Goal: Task Accomplishment & Management: Use online tool/utility

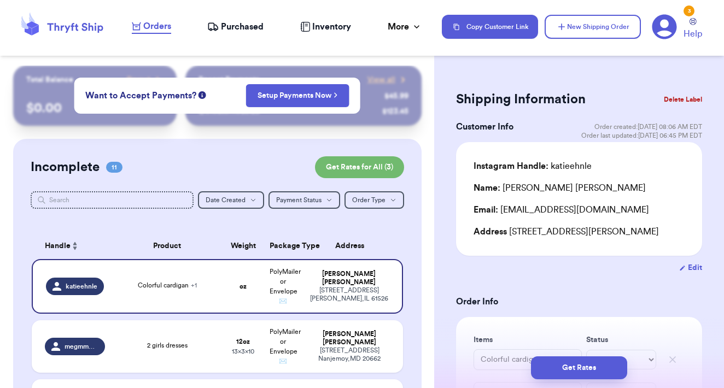
scroll to position [802, 0]
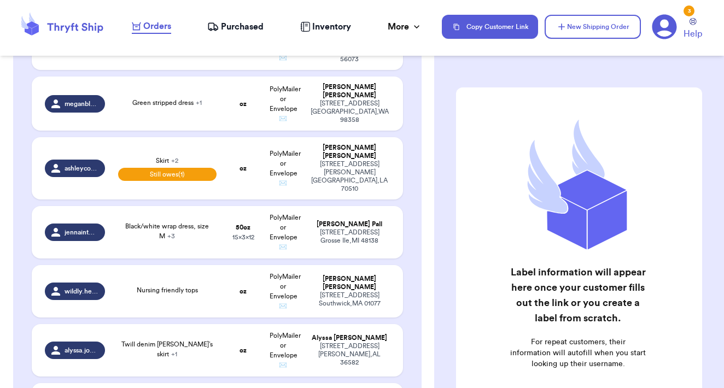
scroll to position [424, 0]
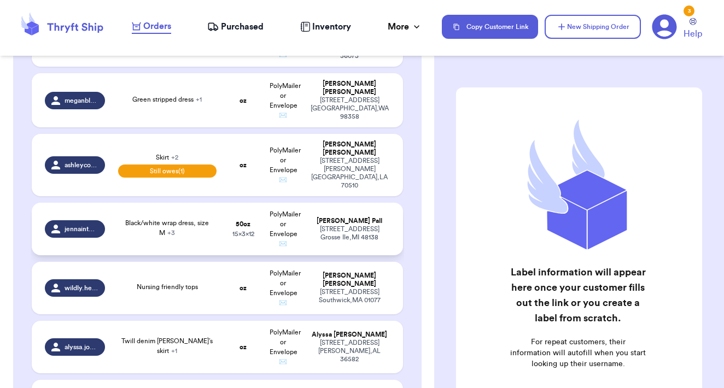
click at [211, 224] on div "Black/white wrap dress, size M + 3" at bounding box center [167, 228] width 98 height 20
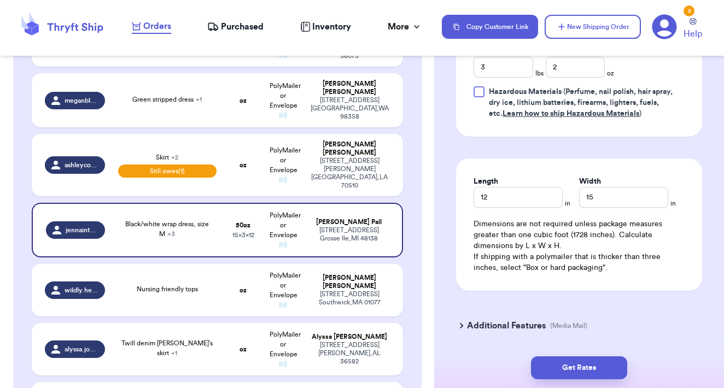
scroll to position [688, 0]
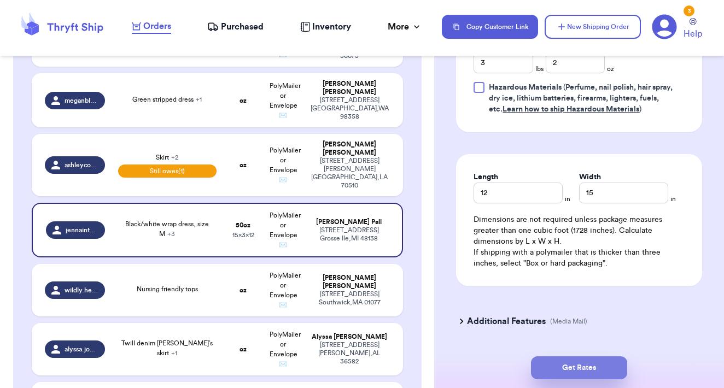
click at [569, 367] on button "Get Rates" at bounding box center [579, 368] width 96 height 23
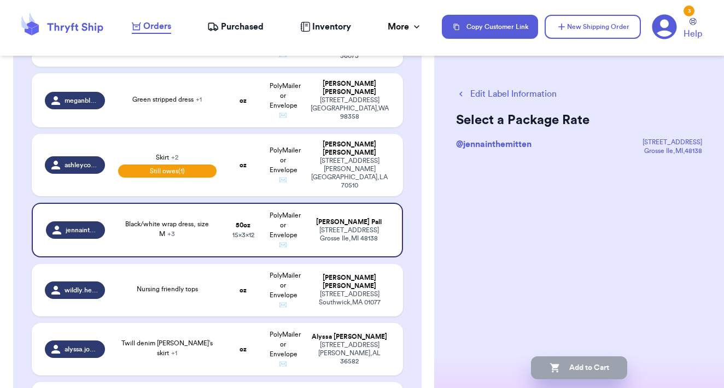
scroll to position [0, 0]
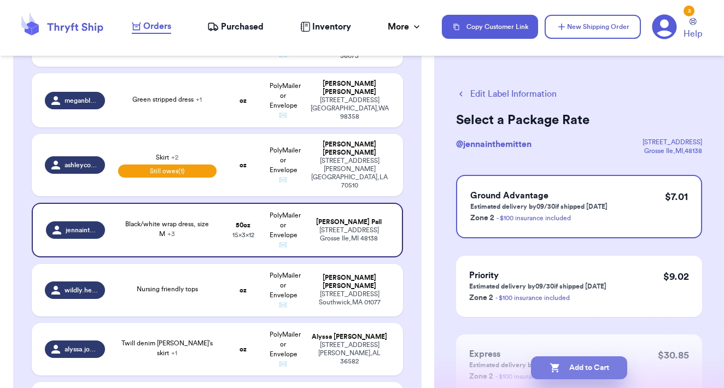
click at [583, 364] on button "Add to Cart" at bounding box center [579, 368] width 96 height 23
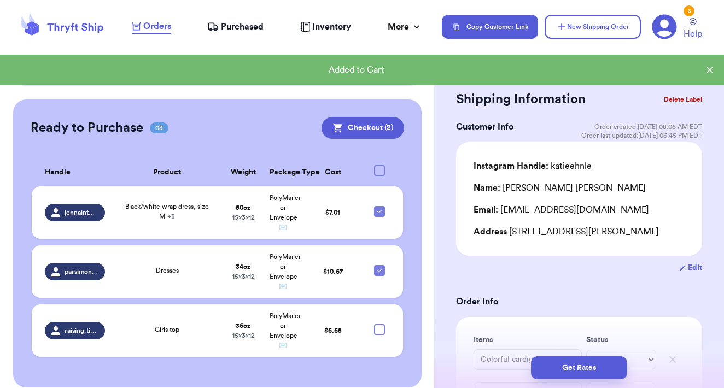
scroll to position [802, 0]
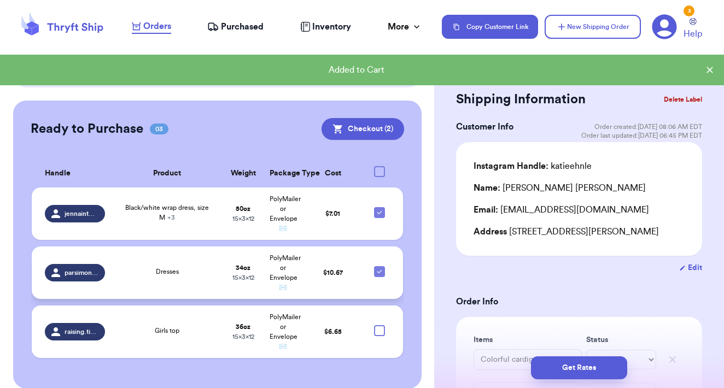
click at [382, 267] on icon at bounding box center [379, 271] width 9 height 9
click at [380, 266] on input "checkbox" at bounding box center [379, 266] width 1 height 1
checkbox input "false"
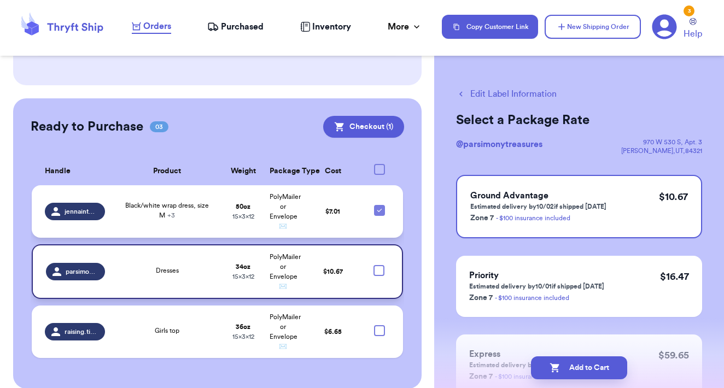
click at [338, 196] on td "$ 7.01" at bounding box center [333, 211] width 60 height 52
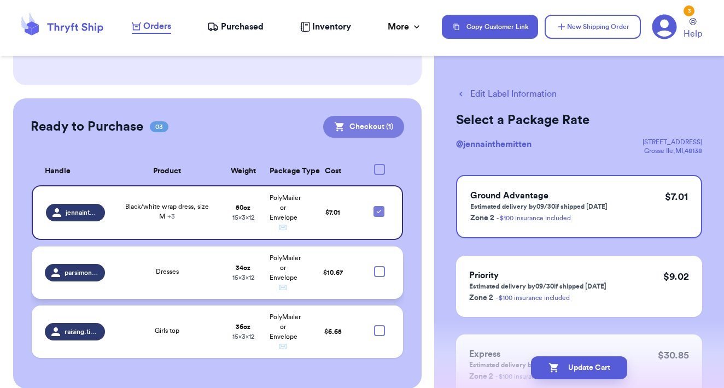
click at [378, 116] on button "Checkout ( 1 )" at bounding box center [363, 127] width 81 height 22
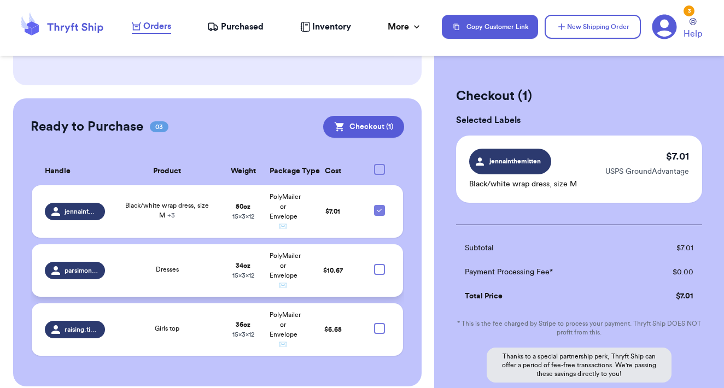
scroll to position [799, 0]
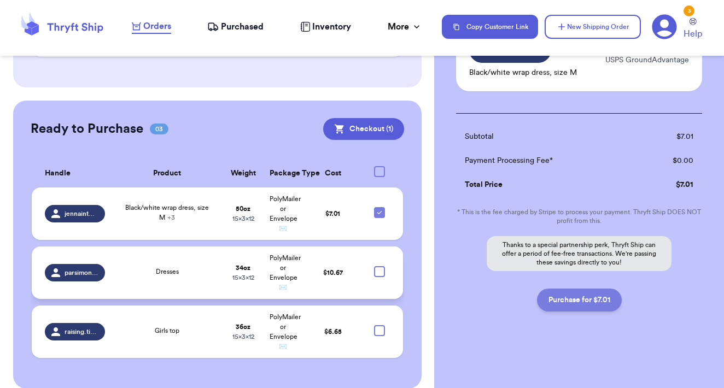
click at [577, 303] on button "Purchase for $7.01" at bounding box center [579, 300] width 85 height 23
checkbox input "false"
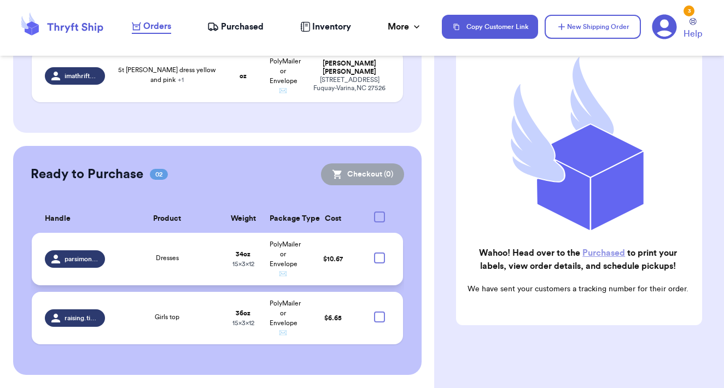
scroll to position [740, 0]
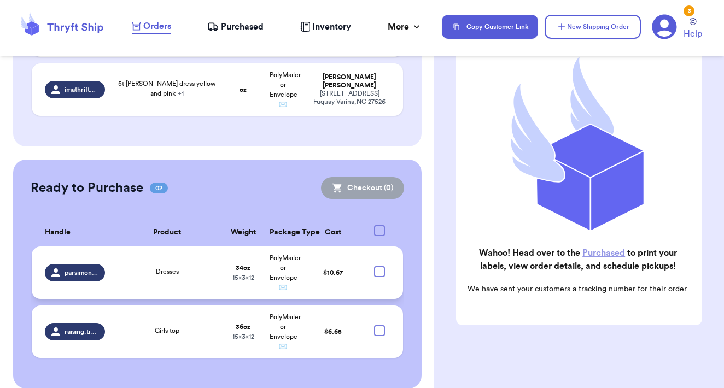
click at [595, 256] on link "Purchased" at bounding box center [603, 253] width 43 height 9
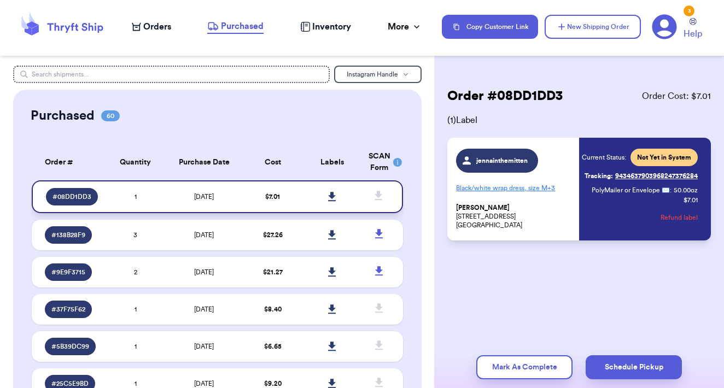
click at [334, 201] on icon at bounding box center [332, 196] width 8 height 9
click at [155, 29] on span "Orders" at bounding box center [157, 26] width 28 height 13
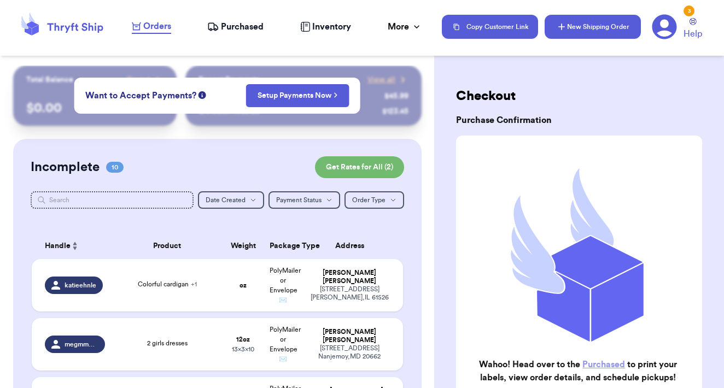
click at [585, 34] on button "New Shipping Order" at bounding box center [593, 27] width 96 height 24
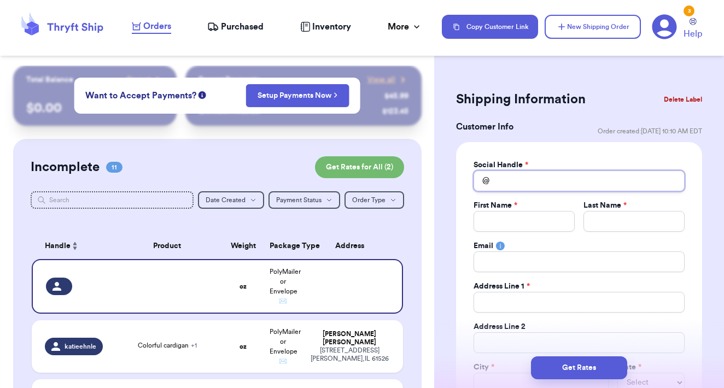
click at [533, 180] on input "Total Amount Paid" at bounding box center [579, 181] width 211 height 21
type input "l"
type input "li"
type input "lit"
type input "litt"
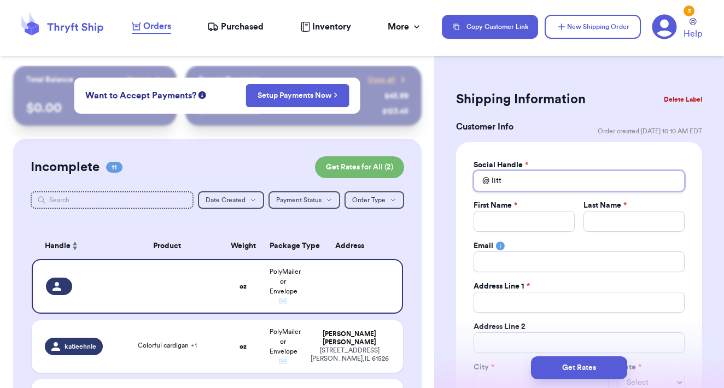
type input "littl"
type input "little"
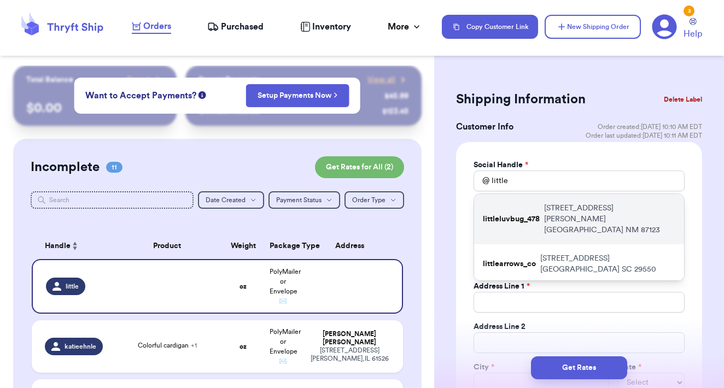
click at [529, 219] on p "littleluvbug_478" at bounding box center [511, 219] width 57 height 11
type input "littleluvbug_478"
type input "Destiny"
type input "[PERSON_NAME]"
type input "[EMAIL_ADDRESS][DOMAIN_NAME]"
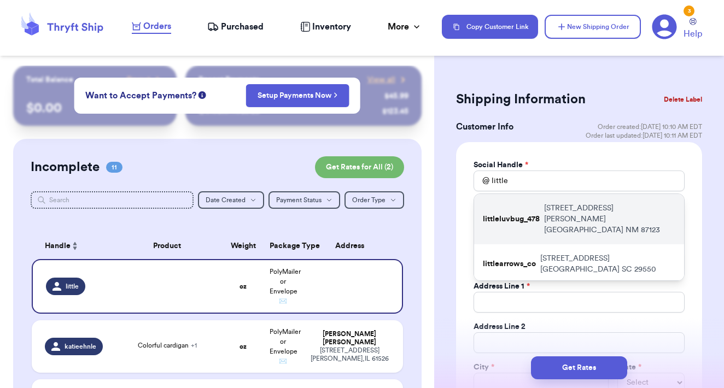
type input "[STREET_ADDRESS][PERSON_NAME]"
type input "[GEOGRAPHIC_DATA]"
select select "NM"
type input "87123"
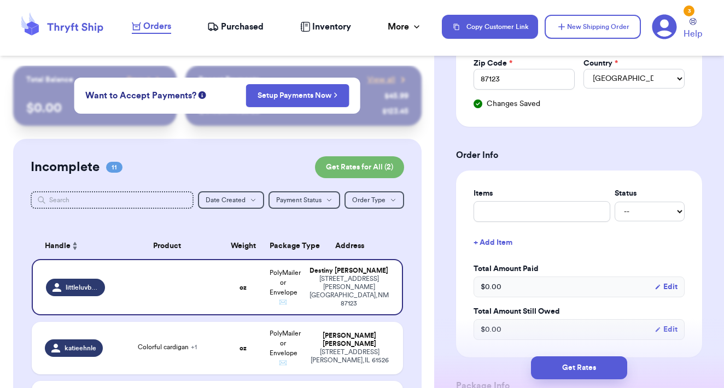
scroll to position [345, 0]
drag, startPoint x: 547, startPoint y: 214, endPoint x: 548, endPoint y: 208, distance: 5.7
type input "P"
type input "Pu"
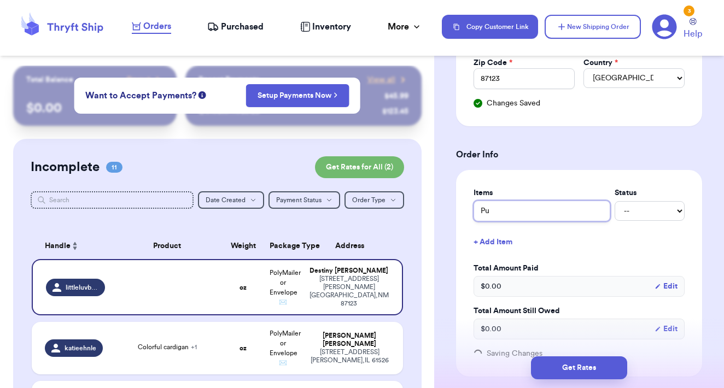
type input "Pum"
type input "Pump"
type input "Pumpk"
type input "Pumpki"
type input "Pumpkin"
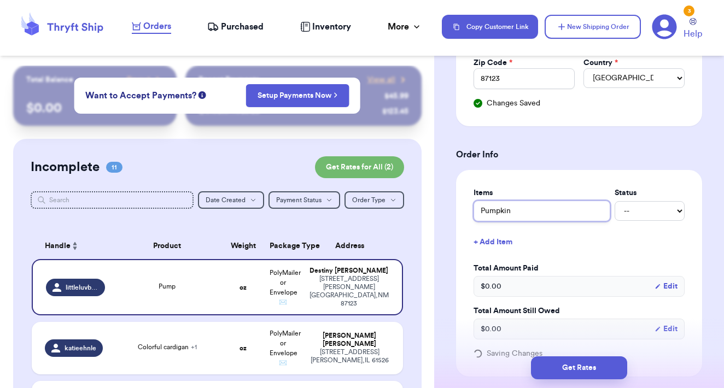
type input "Pumpkin"
type input "Pumpkin S"
type input "Pumpkin Sp"
type input "Pumpkin Spi"
type input "Pumpkin Spic"
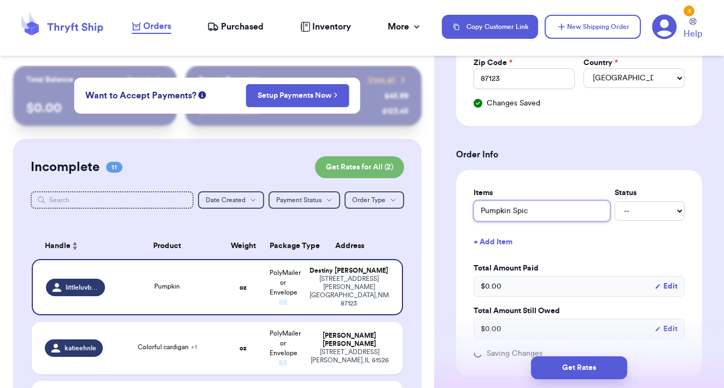
type input "Pumpkin Spice"
type input "Pumpkin Spice t"
type input "Pumpkin Spice to"
type input "Pumpkin Spice top"
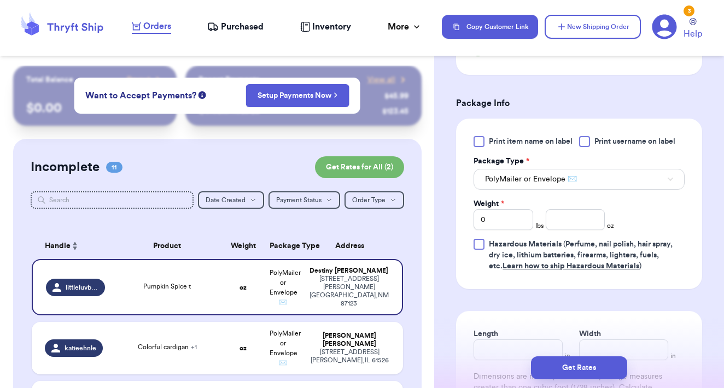
scroll to position [656, 0]
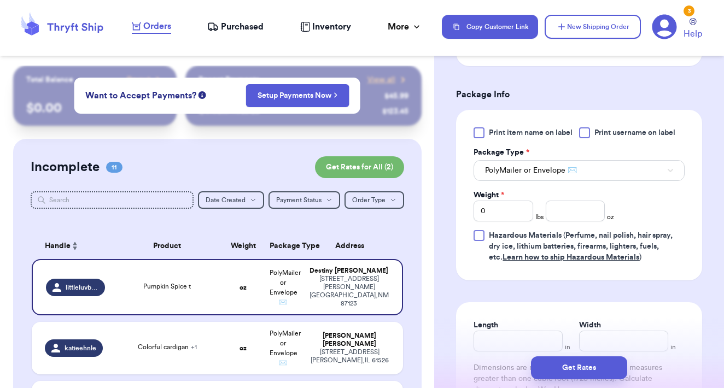
type input "Pumpkin Spice top"
click at [502, 210] on input "0" at bounding box center [504, 211] width 60 height 21
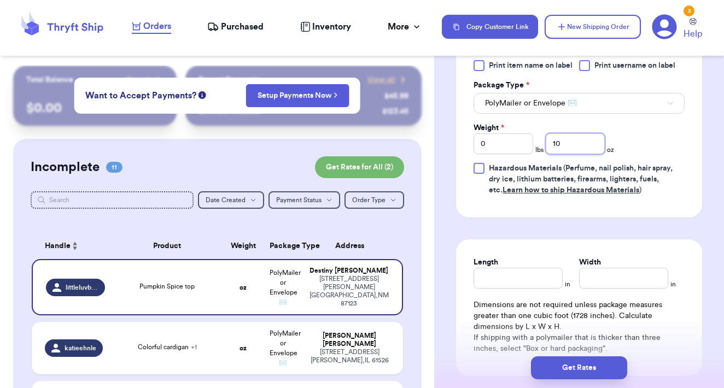
scroll to position [740, 0]
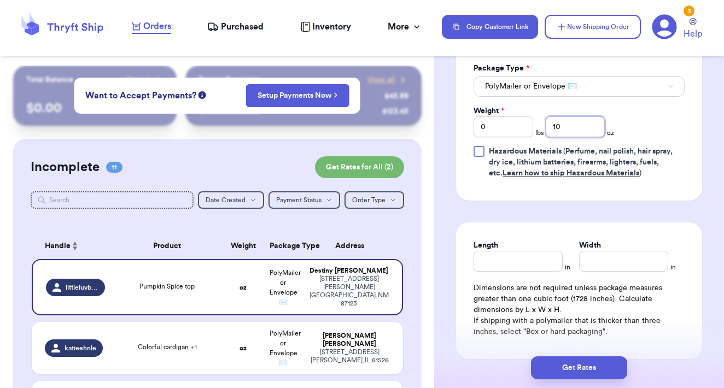
type input "10"
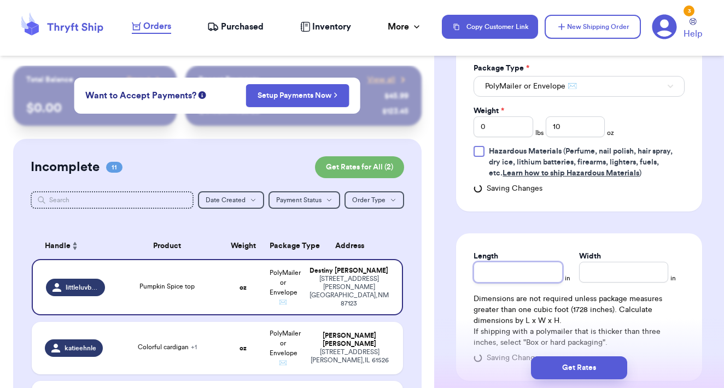
click at [500, 270] on input "Length" at bounding box center [518, 272] width 89 height 21
type input "10"
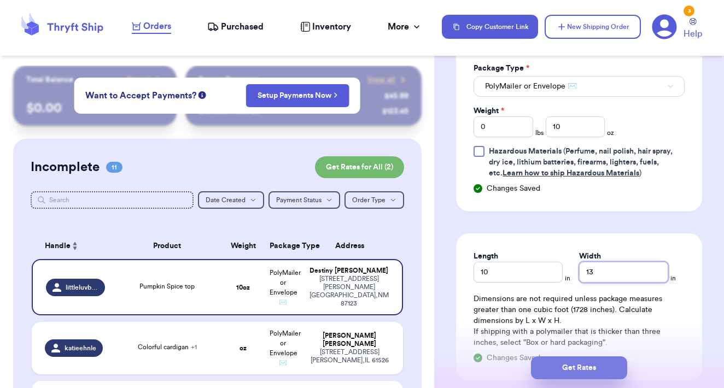
type input "13"
click at [567, 367] on button "Get Rates" at bounding box center [579, 368] width 96 height 23
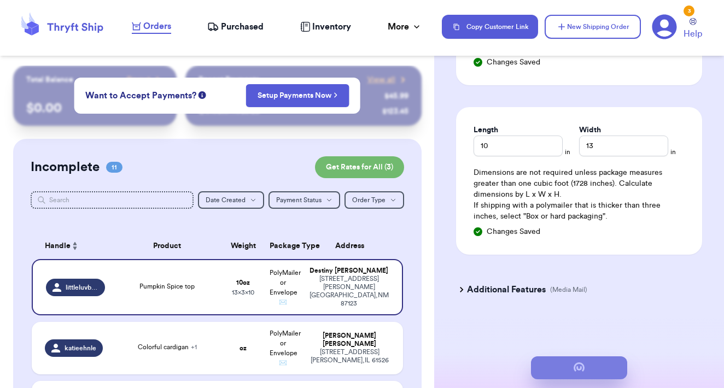
scroll to position [84, 0]
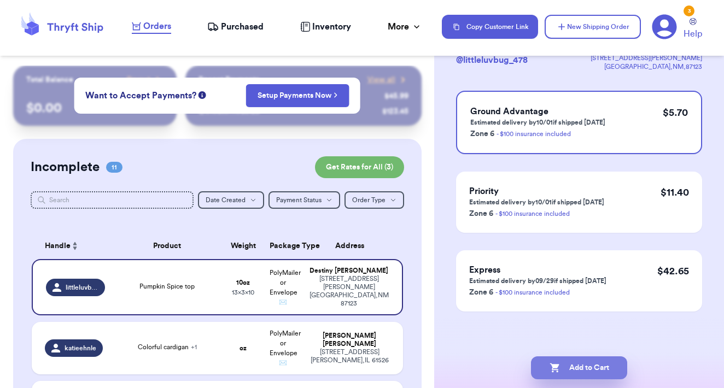
click at [571, 373] on button "Add to Cart" at bounding box center [579, 368] width 96 height 23
